Goal: Transaction & Acquisition: Book appointment/travel/reservation

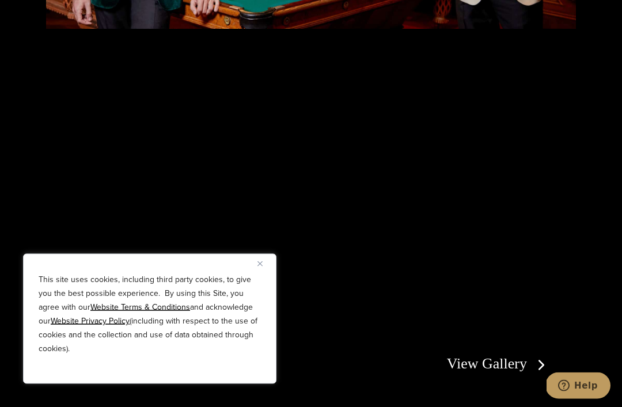
scroll to position [1902, 0]
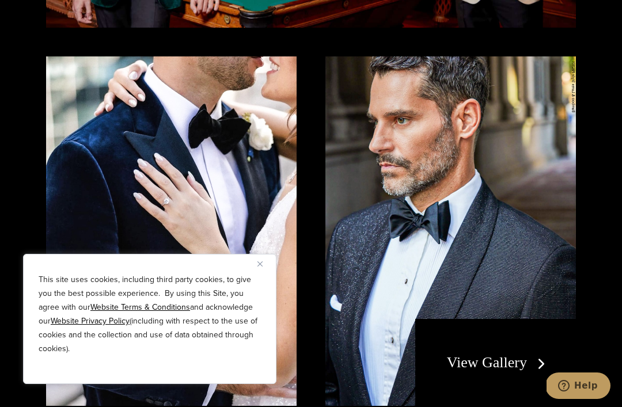
click at [618, 126] on div "Men’s Tuxedo Inspiration View Gallery view tuxedo gallery book an appointment v…" at bounding box center [311, 356] width 622 height 1546
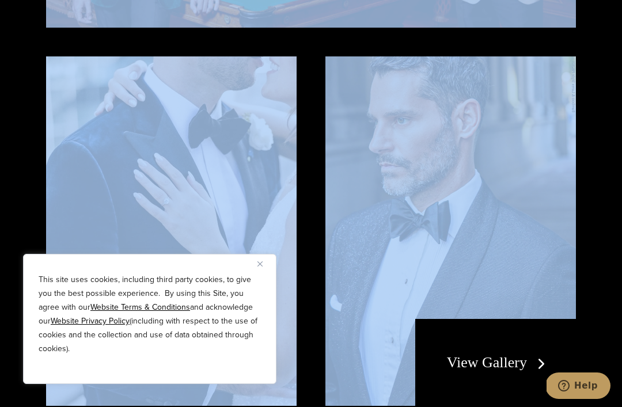
click at [575, 138] on img at bounding box center [450, 230] width 250 height 349
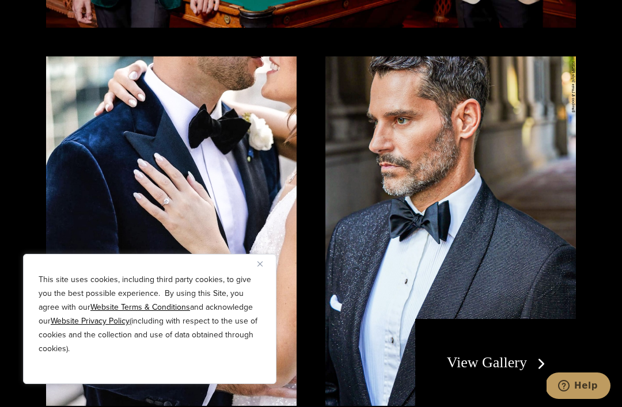
click at [544, 371] on link "View Gallery" at bounding box center [498, 362] width 103 height 17
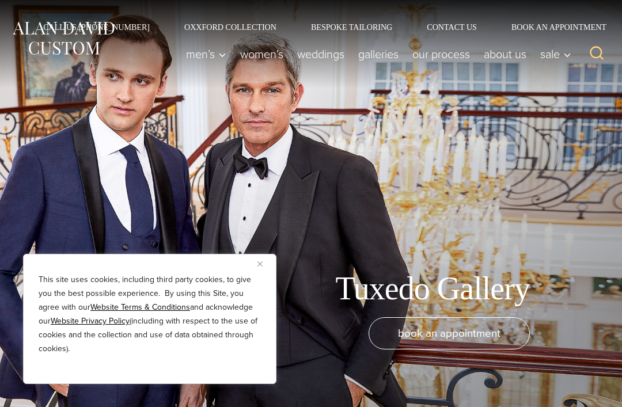
click at [261, 263] on img "Close" at bounding box center [259, 263] width 5 height 5
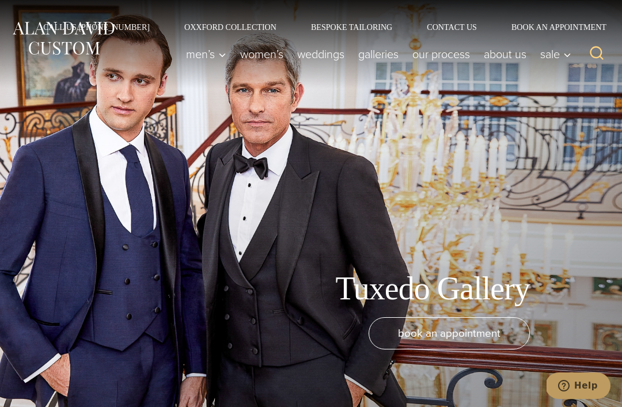
click at [322, 51] on link "weddings" at bounding box center [320, 54] width 61 height 23
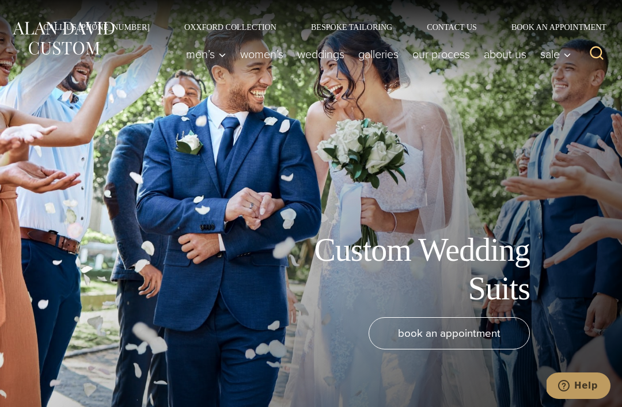
click at [569, 387] on icon "Help" at bounding box center [564, 386] width 12 height 12
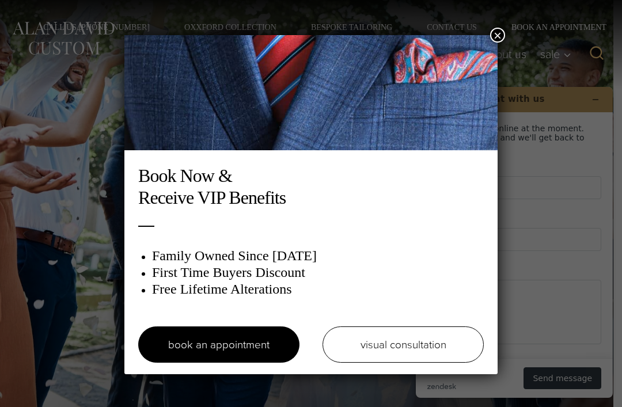
click at [579, 379] on div "Book Now & Receive VIP Benefits Family Owned Since [DATE] First Time Buyers Dis…" at bounding box center [311, 203] width 622 height 407
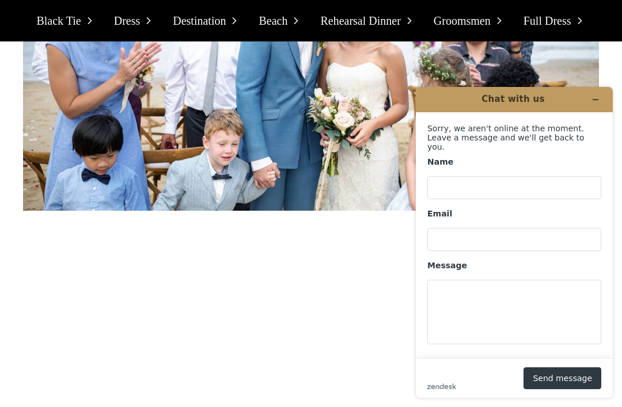
scroll to position [4392, 0]
